Goal: Task Accomplishment & Management: Complete application form

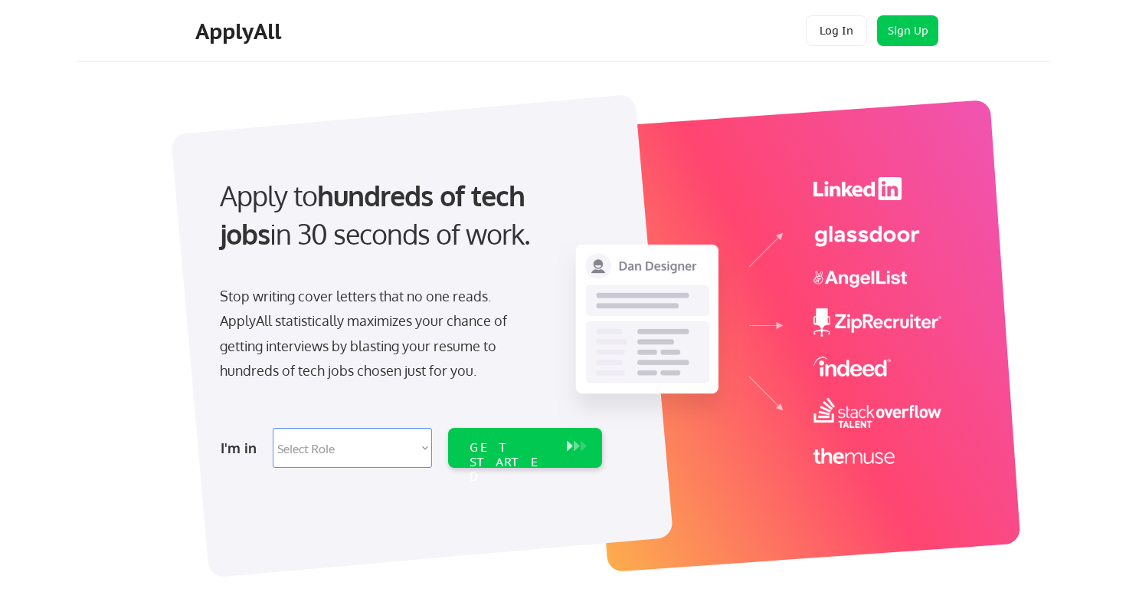
click at [398, 464] on select "Select Role Software Engineering Product Management Customer Success Sales UI/U…" at bounding box center [352, 448] width 159 height 40
select select ""product""
click at [533, 451] on div "GET STARTED" at bounding box center [511, 462] width 82 height 44
select select ""product""
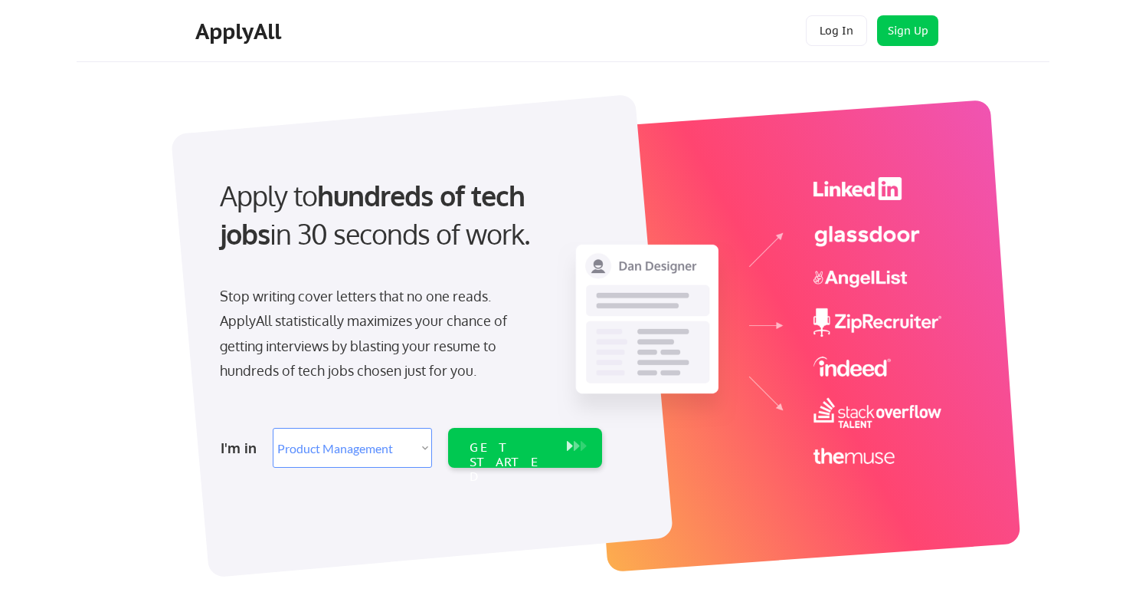
select select ""product""
click at [345, 435] on select "Select Role Software Engineering Product Management Customer Success Sales UI/U…" at bounding box center [352, 448] width 159 height 40
select select ""sales""
click at [345, 450] on select "Select Role Software Engineering Product Management Customer Success Sales UI/U…" at bounding box center [352, 448] width 159 height 40
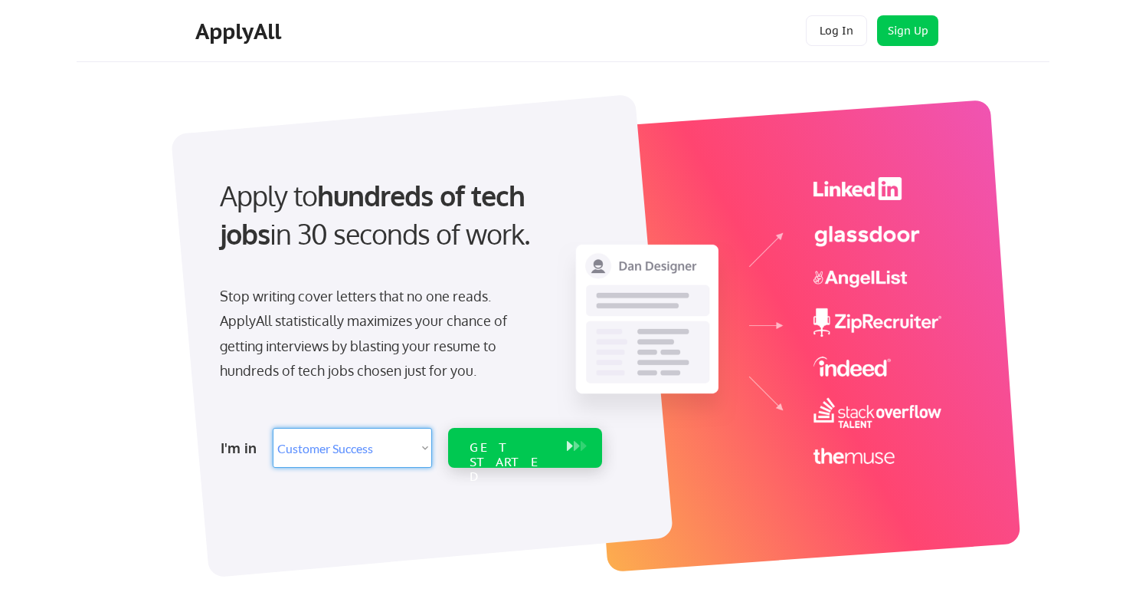
click at [526, 447] on div "GET STARTED" at bounding box center [511, 462] width 82 height 44
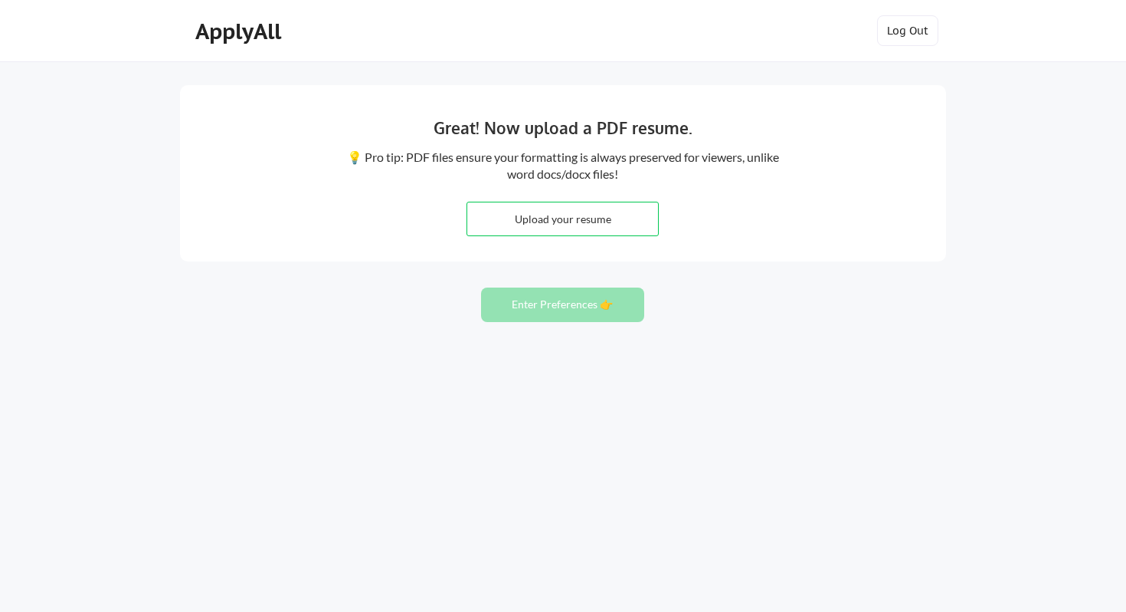
click at [551, 309] on button "Enter Preferences 👉" at bounding box center [562, 304] width 163 height 34
click at [247, 31] on div "ApplyAll" at bounding box center [240, 31] width 90 height 26
